Goal: Task Accomplishment & Management: Use online tool/utility

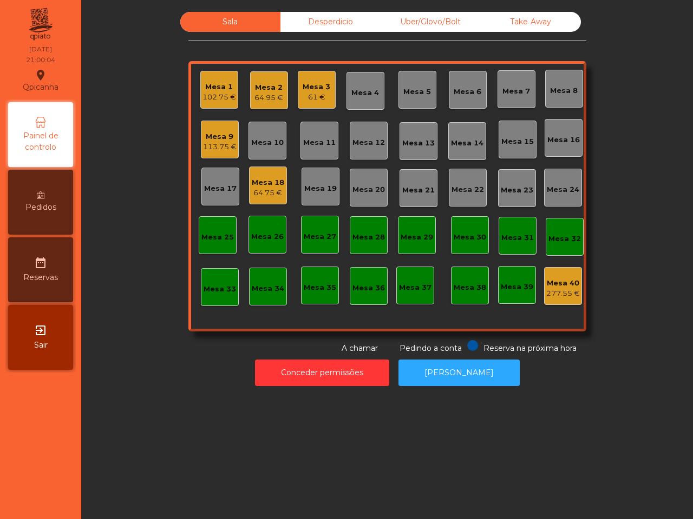
click at [254, 202] on div "Mesa 18 64.75 €" at bounding box center [268, 186] width 38 height 38
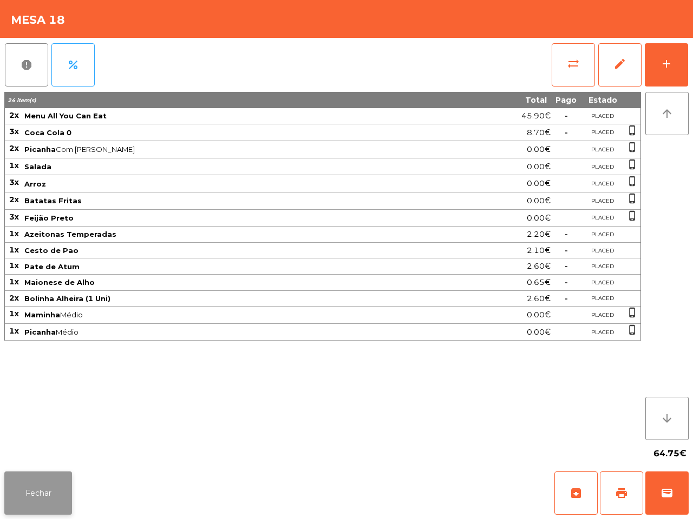
click at [20, 486] on button "Fechar" at bounding box center [38, 493] width 68 height 43
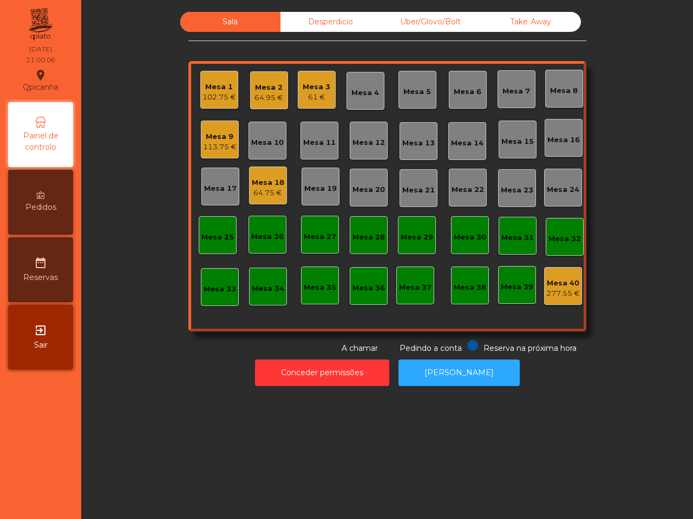
click at [217, 136] on div "Mesa 9" at bounding box center [220, 136] width 34 height 11
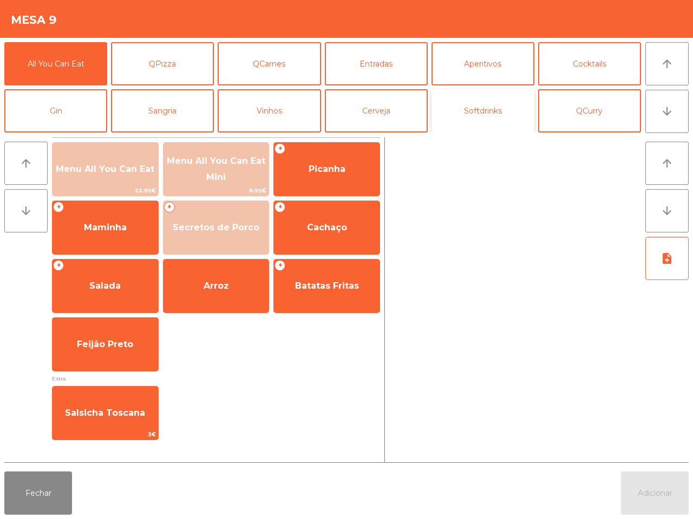
click at [481, 102] on button "Softdrinks" at bounding box center [482, 110] width 103 height 43
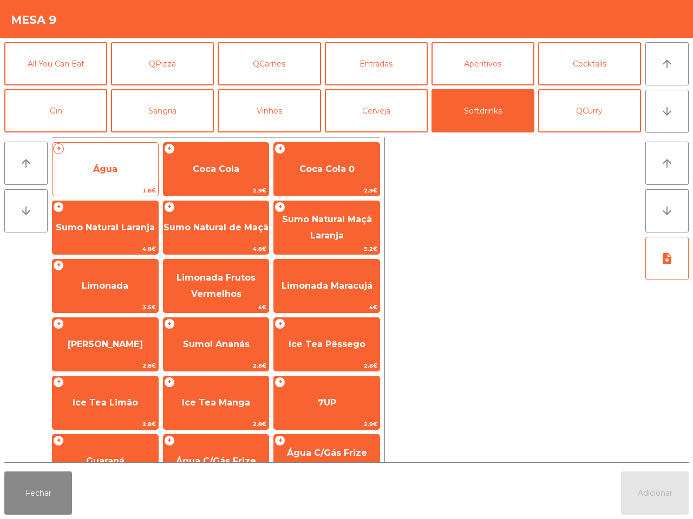
click at [115, 189] on span "1.6€" at bounding box center [105, 191] width 106 height 10
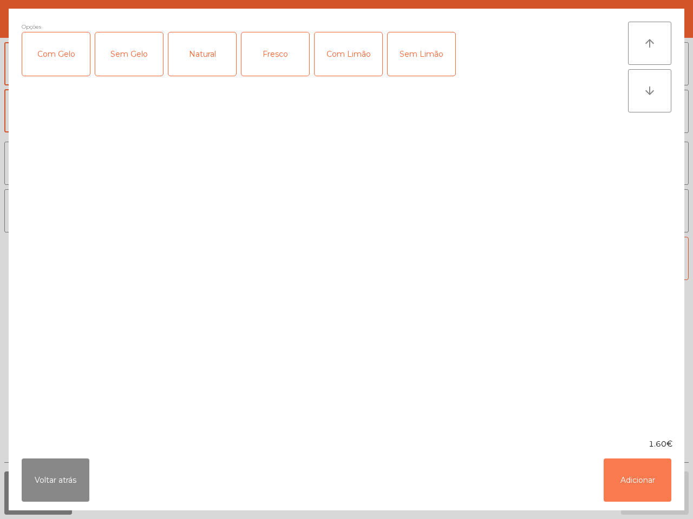
drag, startPoint x: 639, startPoint y: 479, endPoint x: 644, endPoint y: 372, distance: 107.3
click at [640, 482] on button "Adicionar" at bounding box center [637, 480] width 68 height 43
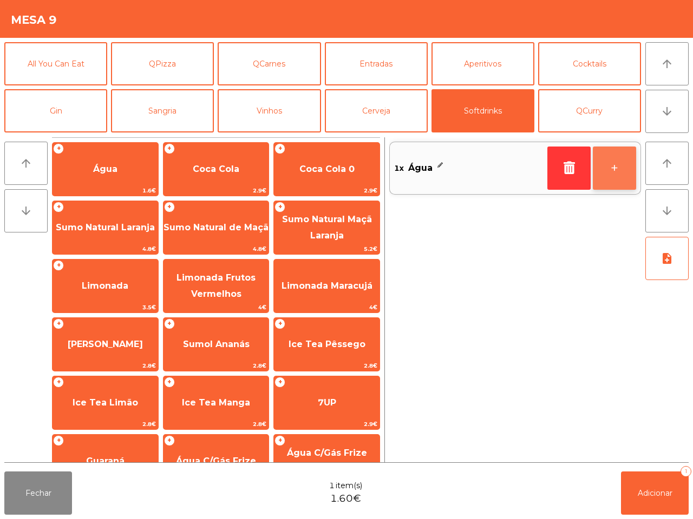
click at [620, 176] on button "+" at bounding box center [614, 168] width 43 height 43
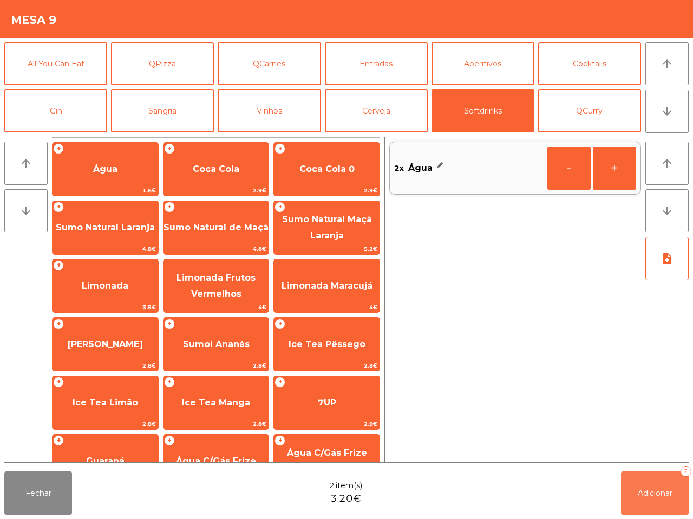
click at [663, 495] on span "Adicionar" at bounding box center [654, 494] width 35 height 10
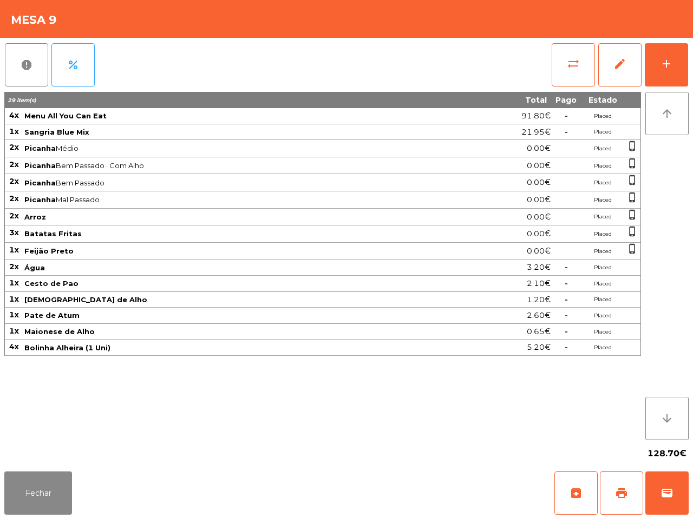
click at [444, 423] on div "29 item(s) Total Pago Estado 4x Menu All You Can Eat 91.80€ - Placed 1x Sangria…" at bounding box center [322, 266] width 636 height 348
click at [18, 501] on button "Fechar" at bounding box center [38, 493] width 68 height 43
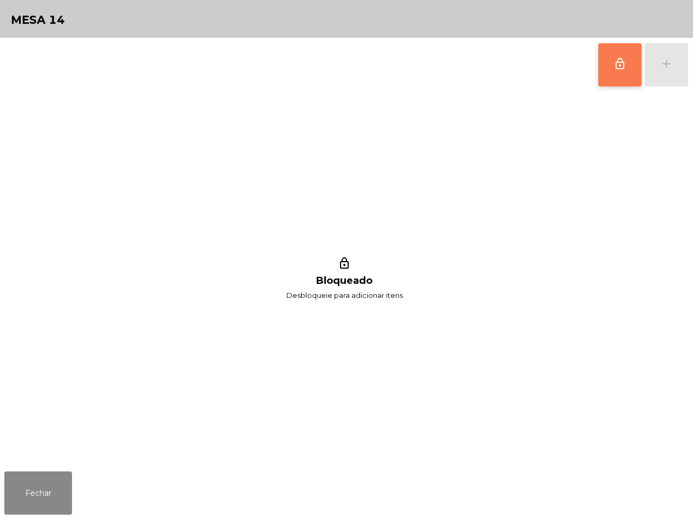
click at [629, 65] on button "lock_outline" at bounding box center [619, 64] width 43 height 43
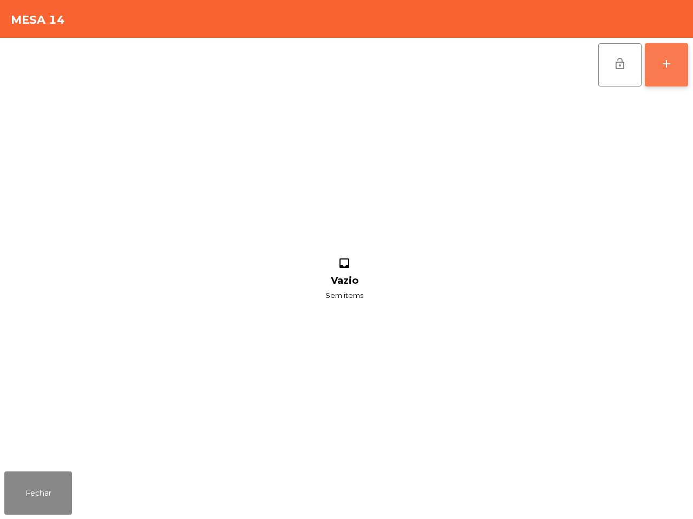
click at [666, 69] on div "add" at bounding box center [666, 63] width 13 height 13
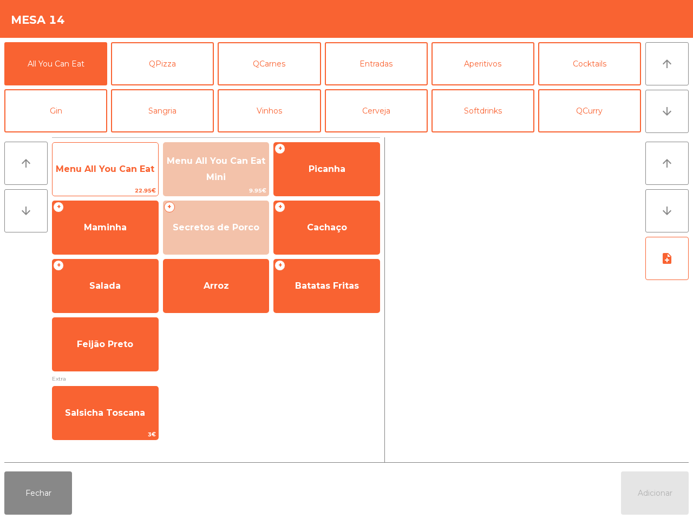
click at [89, 177] on span "Menu All You Can Eat" at bounding box center [105, 169] width 106 height 29
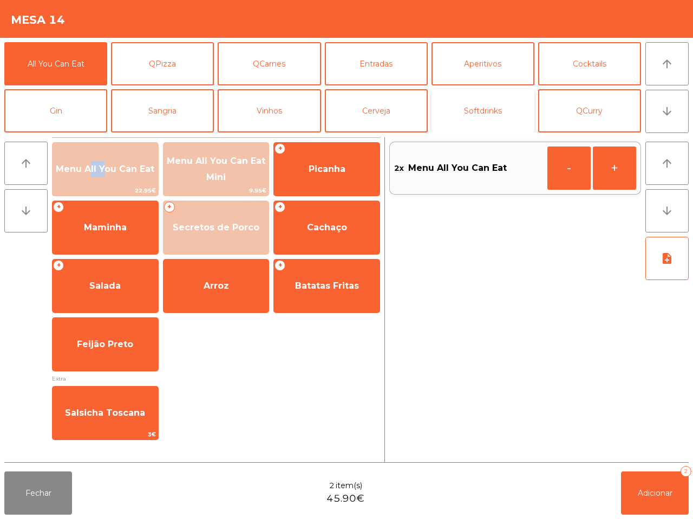
click at [495, 112] on button "Softdrinks" at bounding box center [482, 110] width 103 height 43
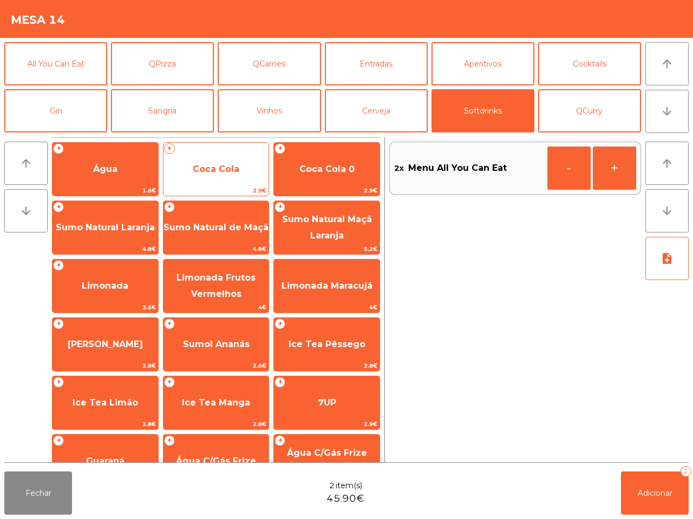
click at [223, 168] on span "Coca Cola" at bounding box center [216, 169] width 47 height 10
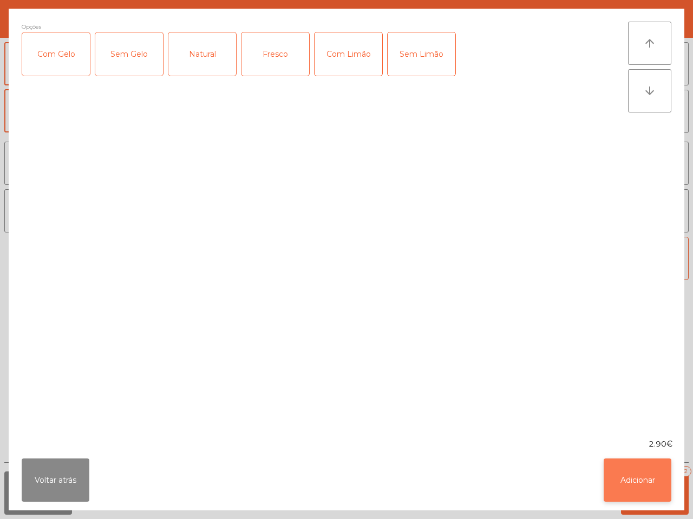
click at [640, 489] on button "Adicionar" at bounding box center [637, 480] width 68 height 43
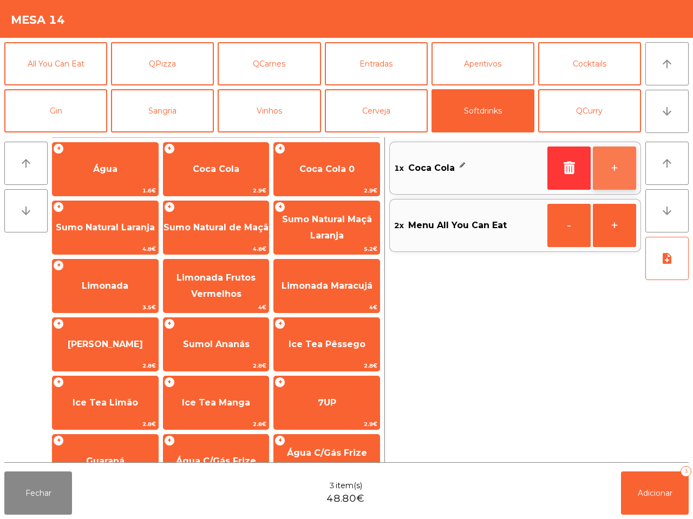
click at [622, 160] on button "+" at bounding box center [614, 168] width 43 height 43
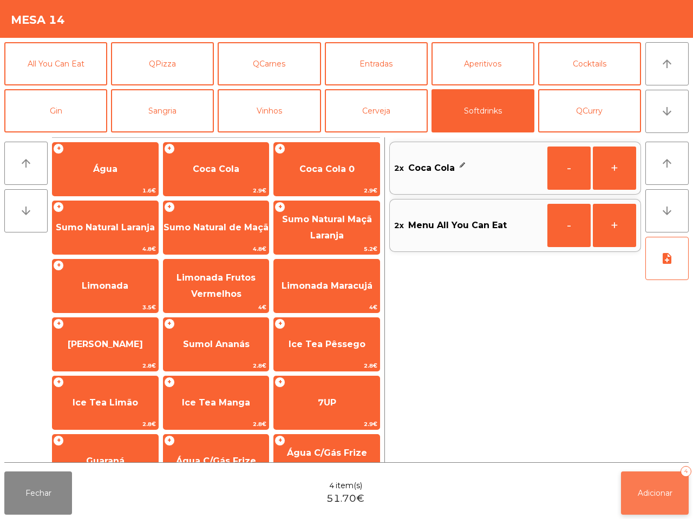
click at [652, 494] on span "Adicionar" at bounding box center [654, 494] width 35 height 10
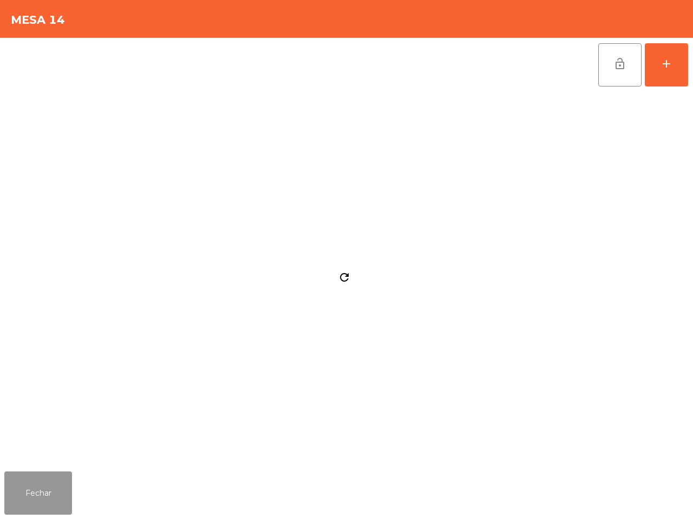
click at [60, 483] on button "Fechar" at bounding box center [38, 493] width 68 height 43
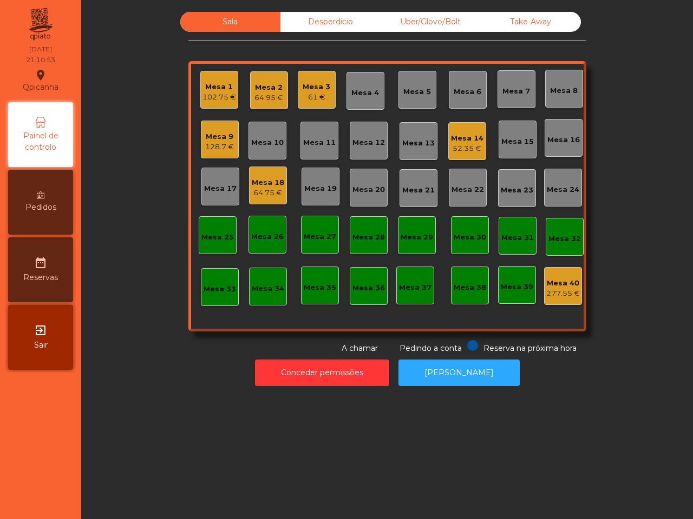
click at [102, 452] on div "Sala Desperdicio Uber/Glovo/Bolt Take Away Mesa 1 102.75 € Mesa 2 64.95 € [GEOG…" at bounding box center [386, 259] width 611 height 519
click at [451, 152] on div "52.35 €" at bounding box center [467, 148] width 32 height 11
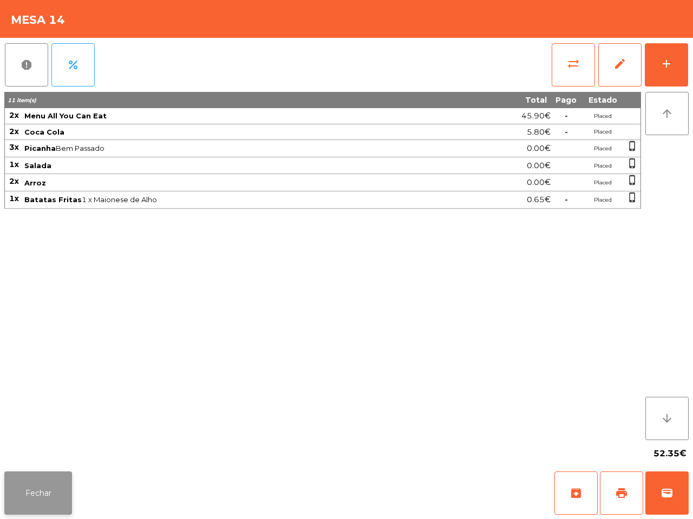
click at [49, 495] on button "Fechar" at bounding box center [38, 493] width 68 height 43
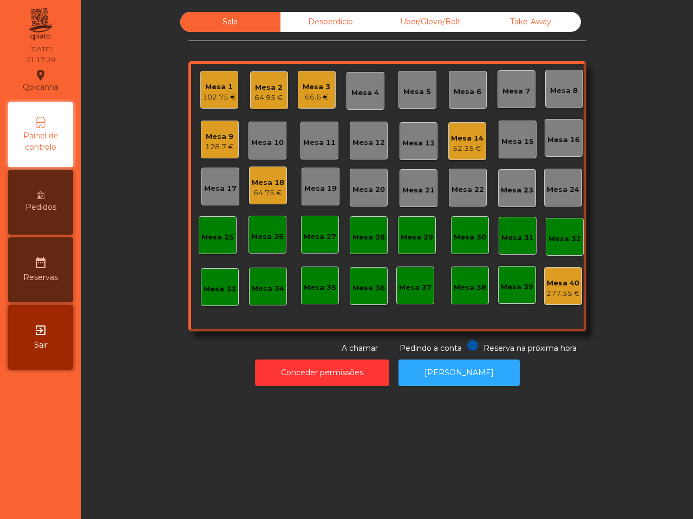
click at [135, 468] on div "Sala Desperdicio Uber/Glovo/Bolt Take Away Mesa 1 102.75 € Mesa 2 64.95 € Mesa …" at bounding box center [386, 259] width 611 height 519
click at [302, 96] on div "66.6 €" at bounding box center [316, 97] width 28 height 11
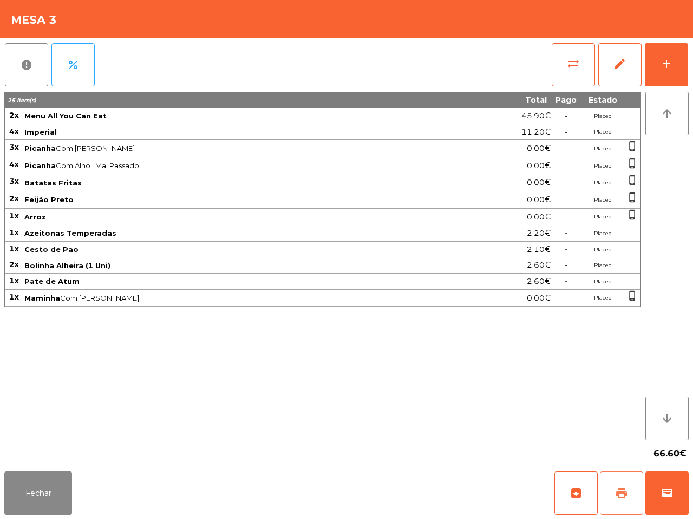
click at [621, 493] on span "print" at bounding box center [621, 493] width 13 height 13
